Goal: Complete application form

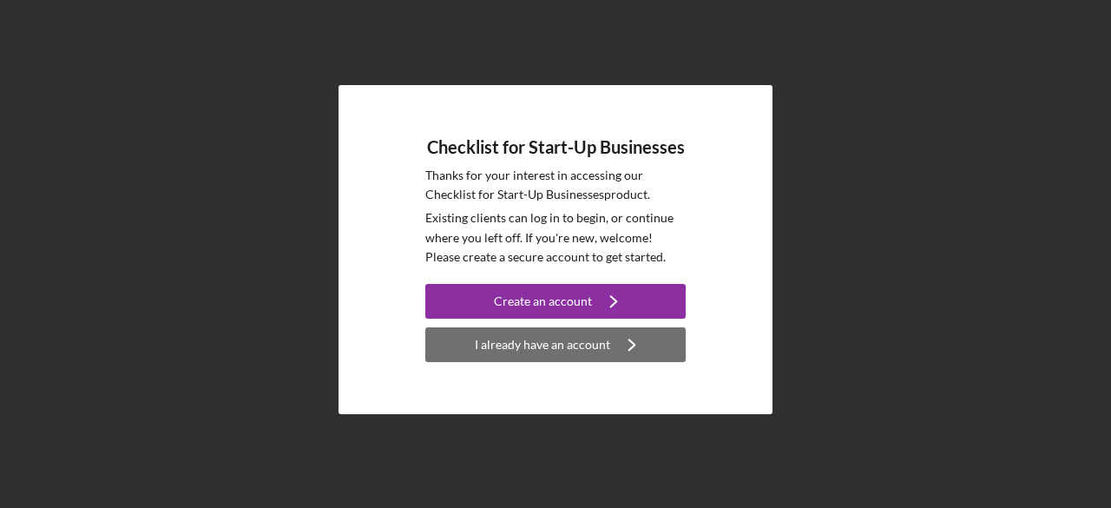
click at [542, 345] on div "I already have an account" at bounding box center [542, 344] width 135 height 35
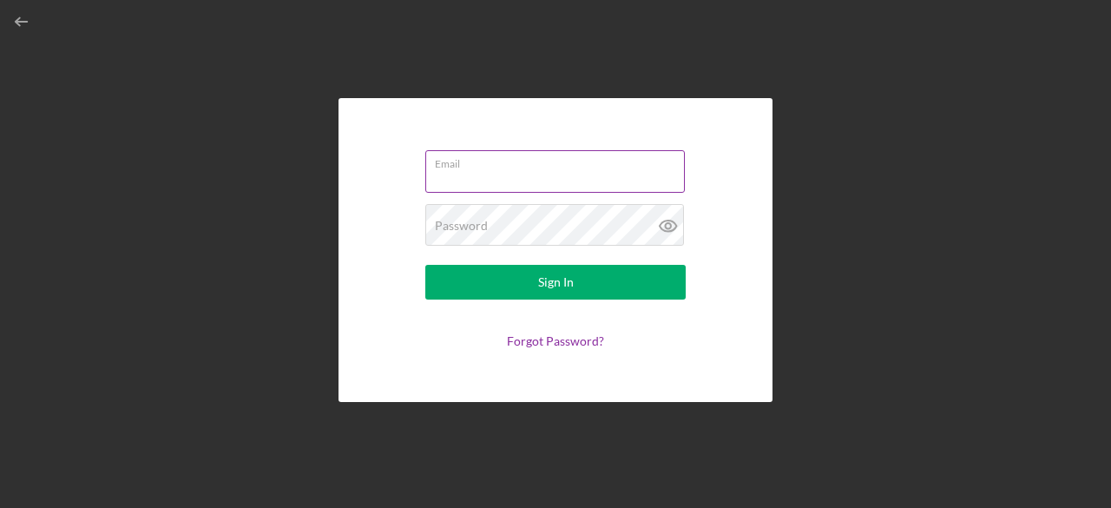
click at [565, 183] on input "Email" at bounding box center [555, 171] width 260 height 42
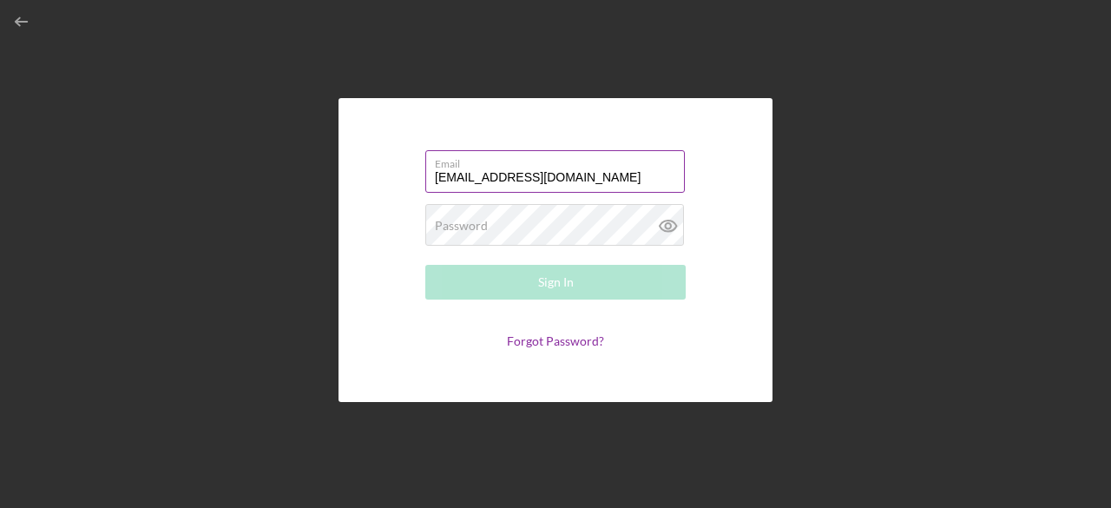
type input "[EMAIL_ADDRESS][DOMAIN_NAME]"
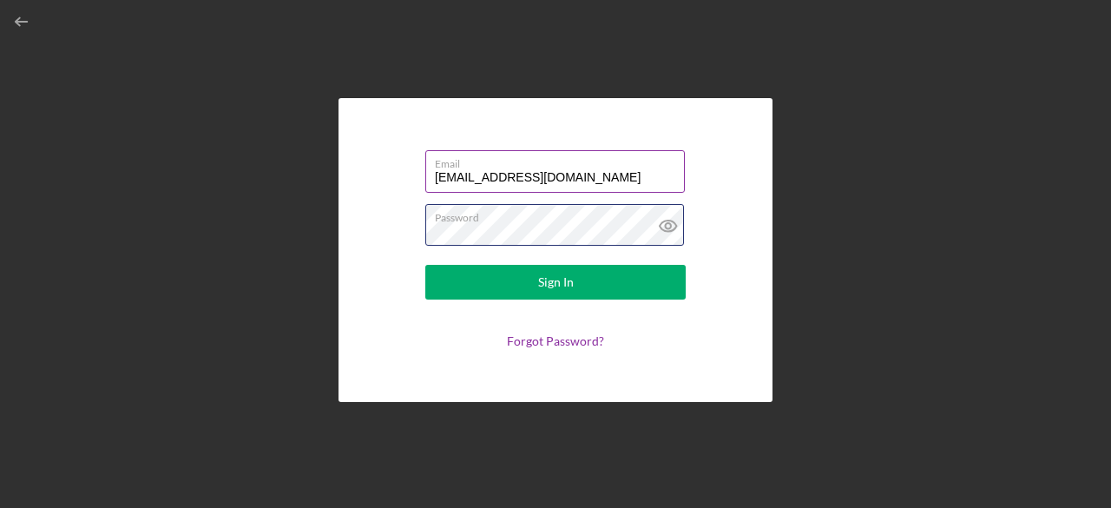
click at [425, 265] on button "Sign In" at bounding box center [555, 282] width 260 height 35
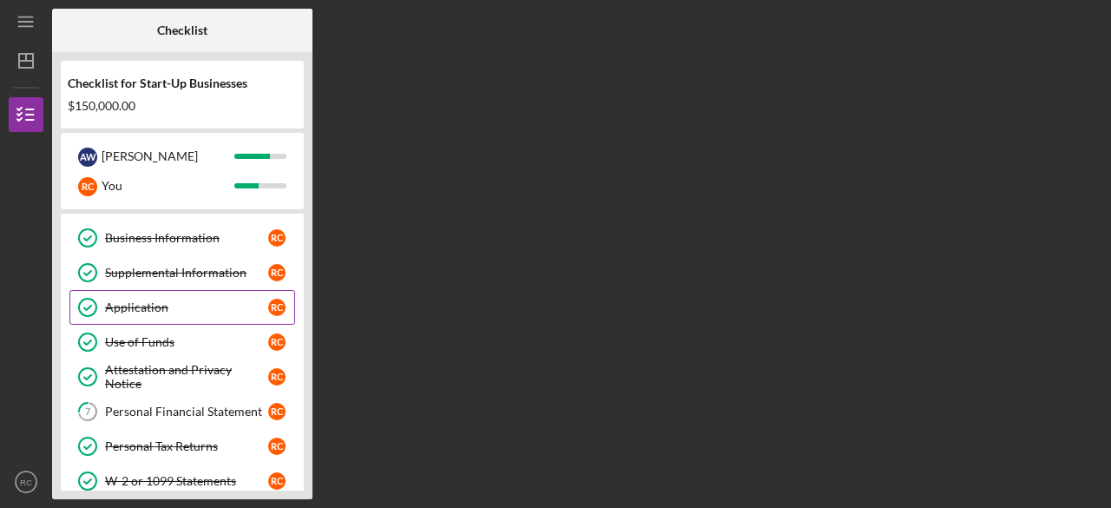
scroll to position [64, 0]
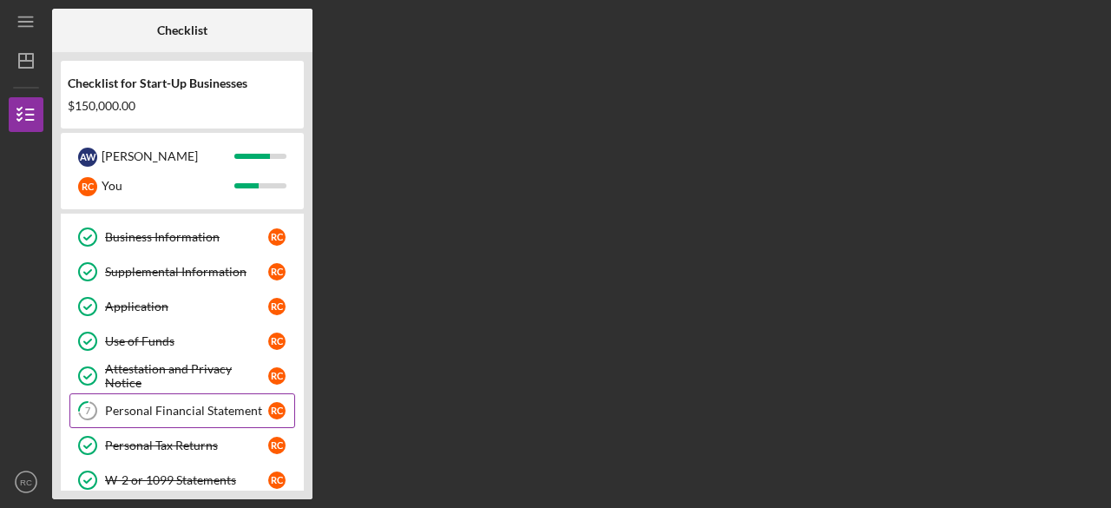
click at [205, 397] on link "7 Personal Financial Statement R C" at bounding box center [182, 410] width 226 height 35
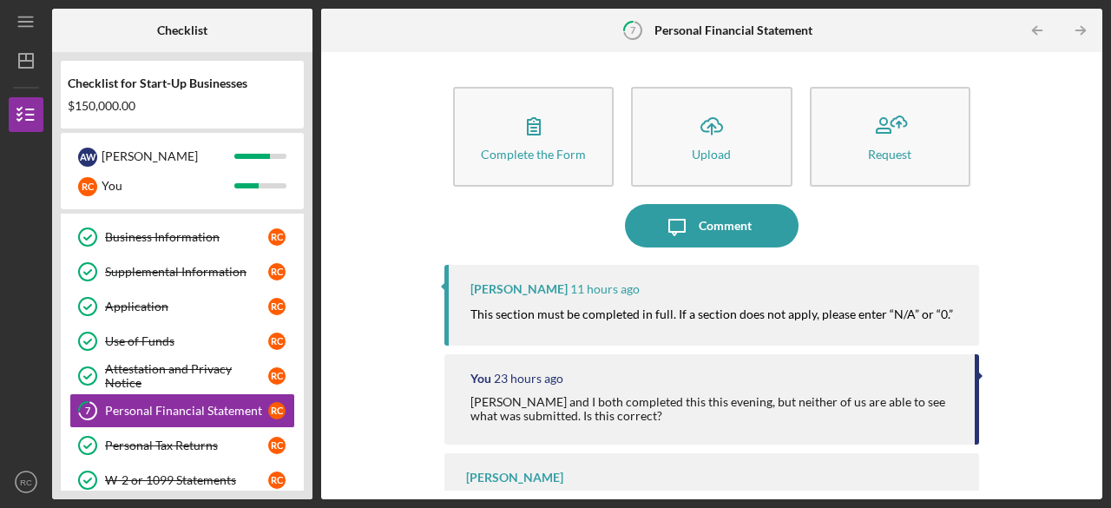
scroll to position [49, 0]
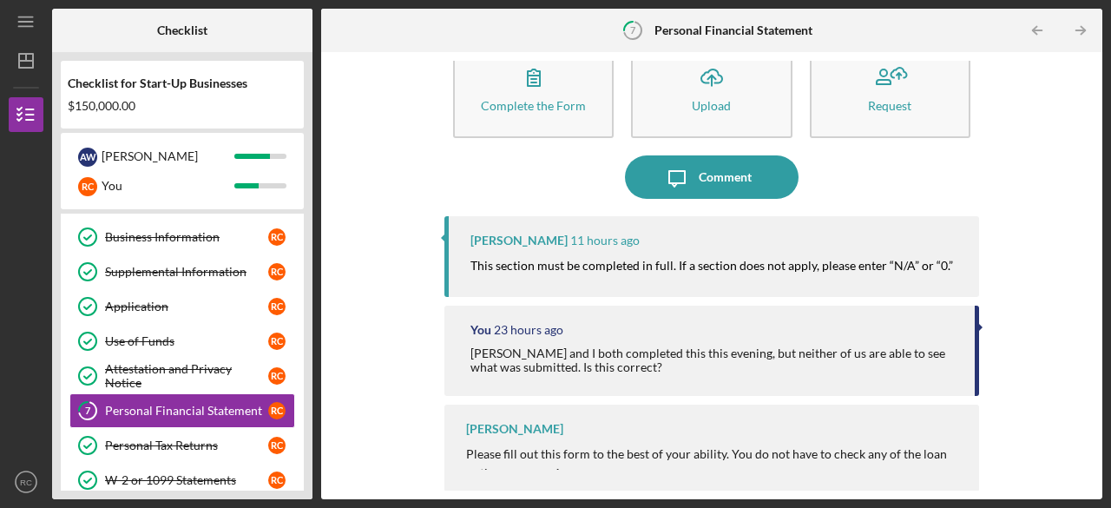
click at [978, 325] on div at bounding box center [980, 327] width 4 height 9
click at [840, 428] on div "[PERSON_NAME] Please fill out this form to the best of your ability. You do not…" at bounding box center [711, 447] width 535 height 87
click at [842, 471] on div "[PERSON_NAME] Please fill out this form to the best of your ability. You do not…" at bounding box center [711, 447] width 535 height 87
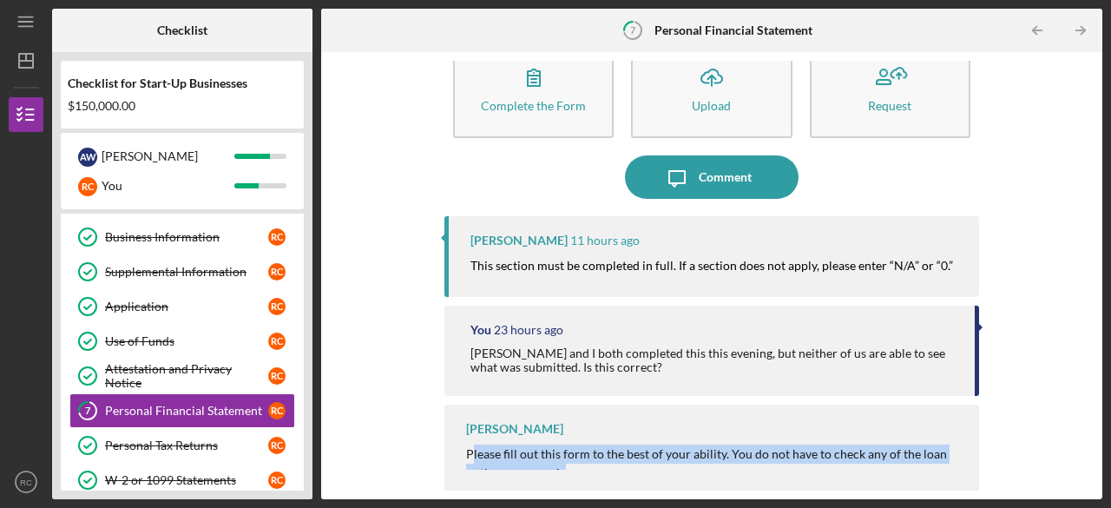
drag, startPoint x: 470, startPoint y: 456, endPoint x: 991, endPoint y: 528, distance: 525.7
click at [991, 507] on html "Icon/Menu 7 Personal Financial Statement Checklist Checklist for Start-Up Busin…" at bounding box center [555, 254] width 1111 height 508
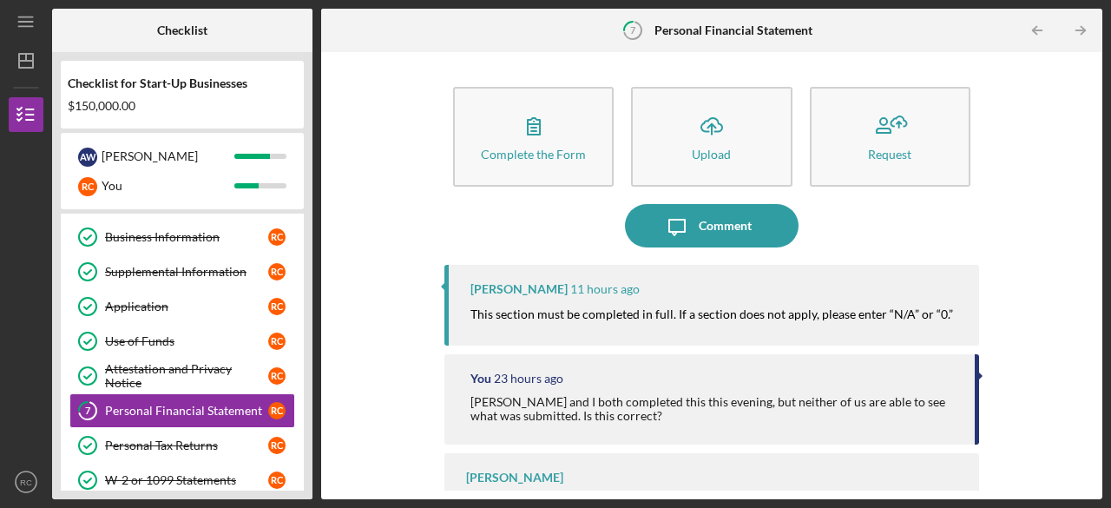
click at [1015, 286] on div "Complete the Form Form Icon/Upload Upload Request Icon/Message Comment [PERSON_…" at bounding box center [712, 276] width 764 height 430
